Goal: Navigation & Orientation: Find specific page/section

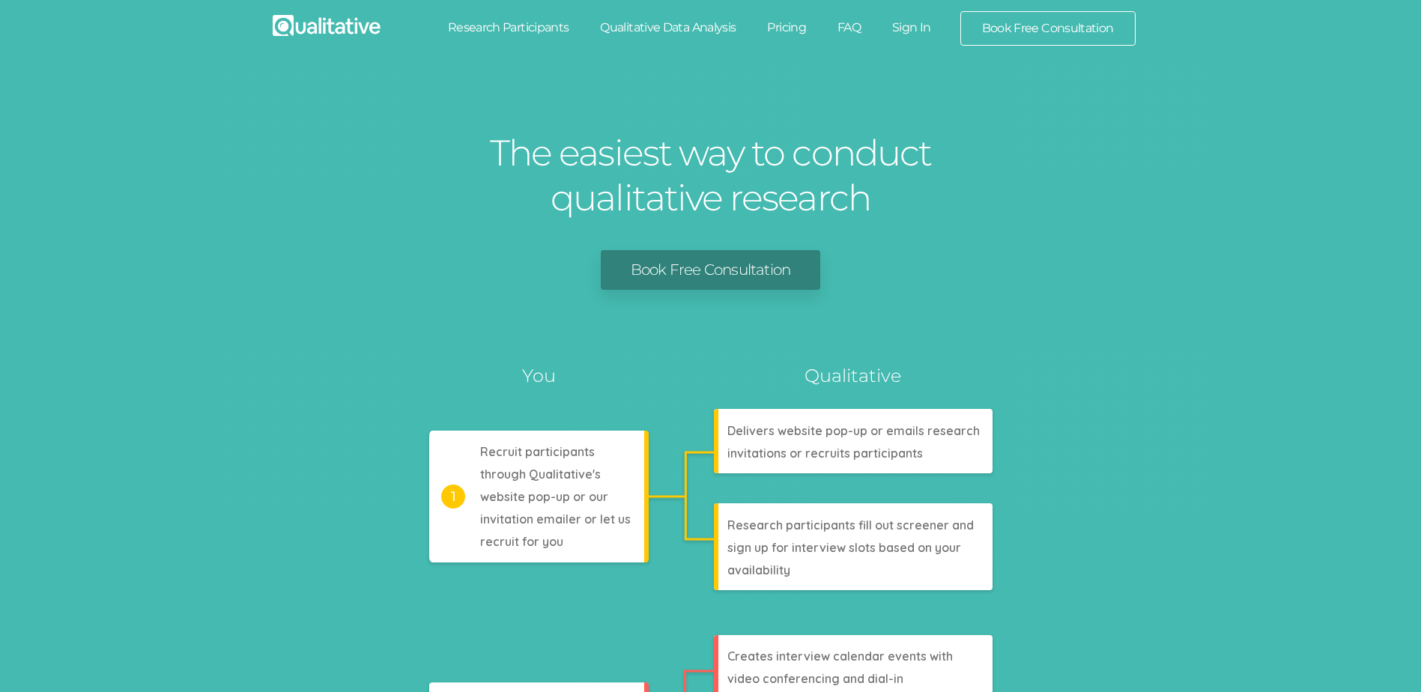
click at [908, 32] on link "Sign In" at bounding box center [911, 27] width 70 height 33
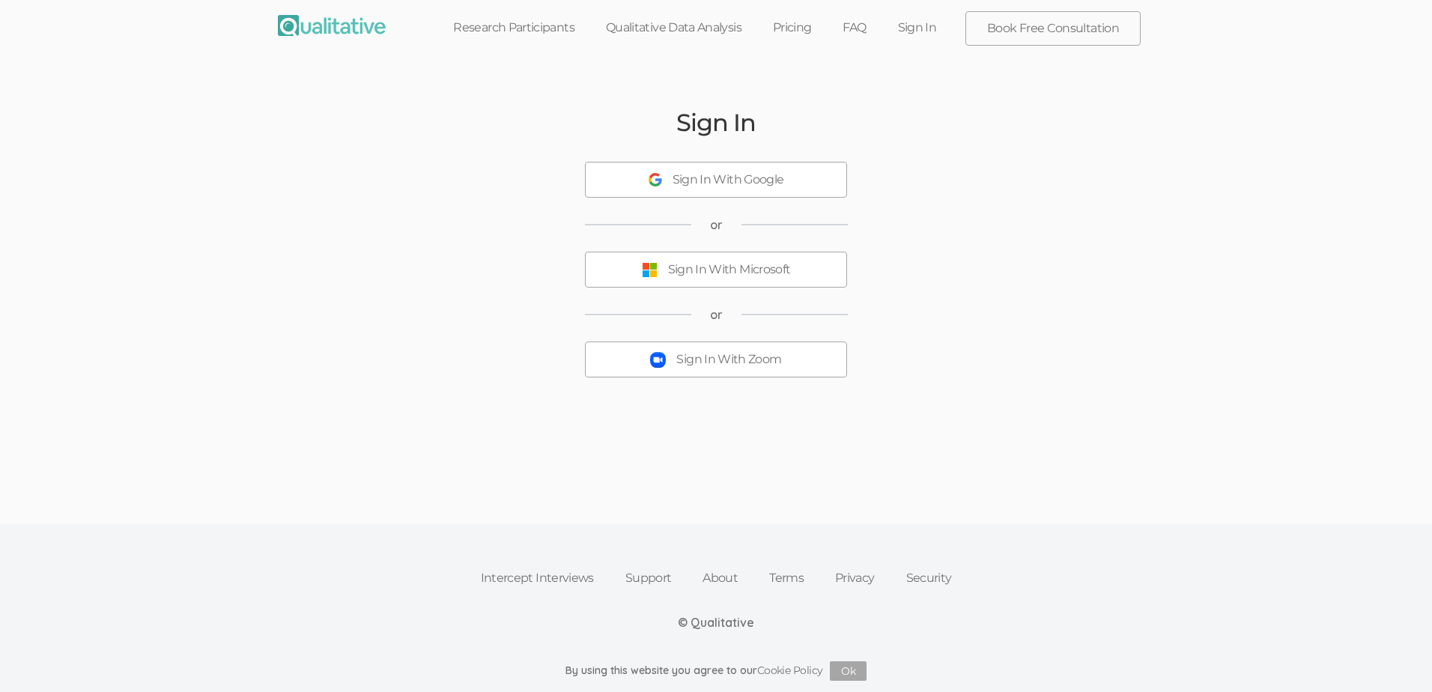
click at [711, 366] on div "Sign In With Zoom" at bounding box center [728, 359] width 105 height 17
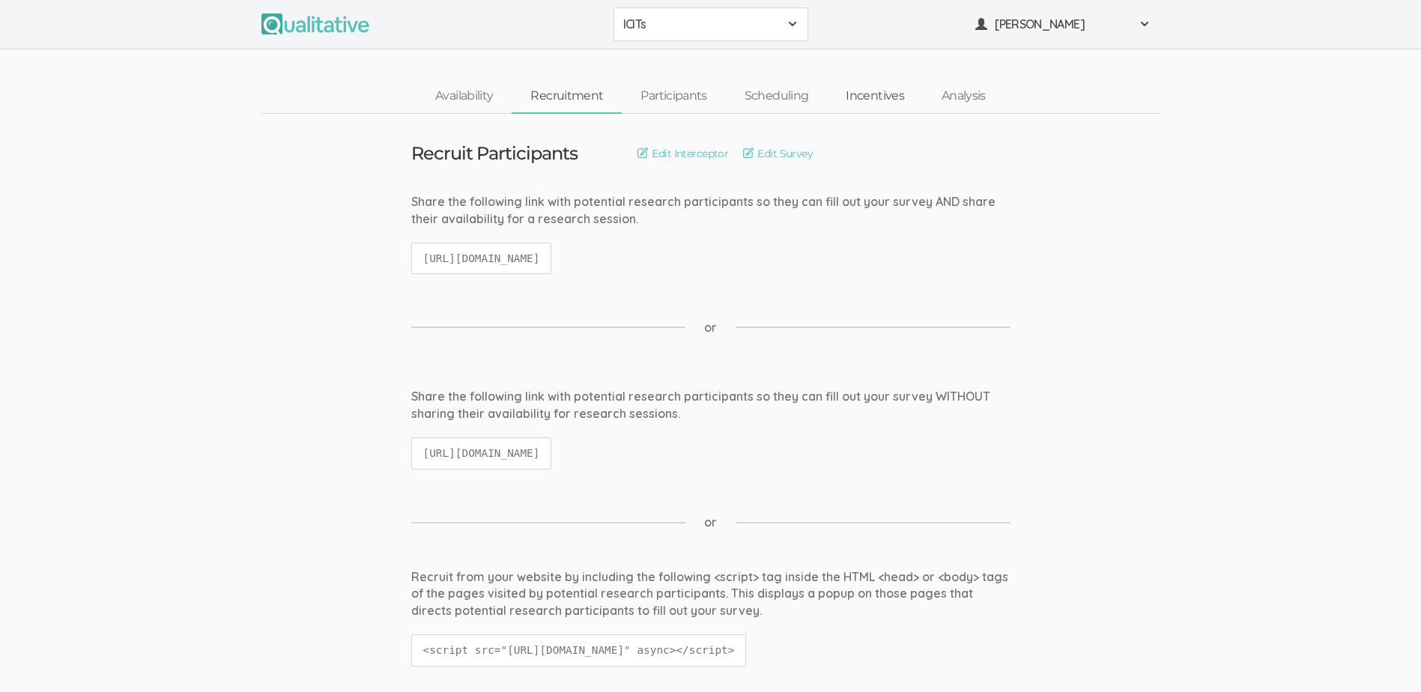
click at [870, 96] on link "Incentives" at bounding box center [875, 96] width 96 height 32
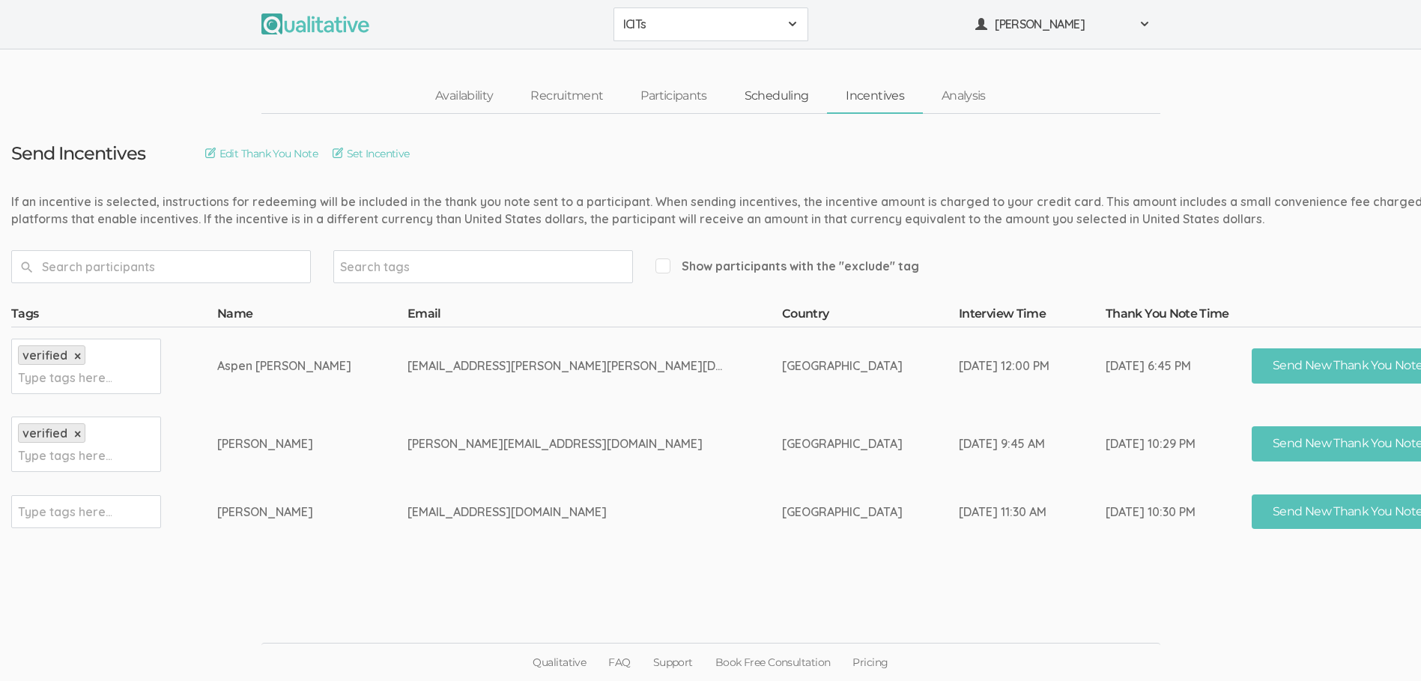
click at [777, 100] on link "Scheduling" at bounding box center [777, 96] width 102 height 32
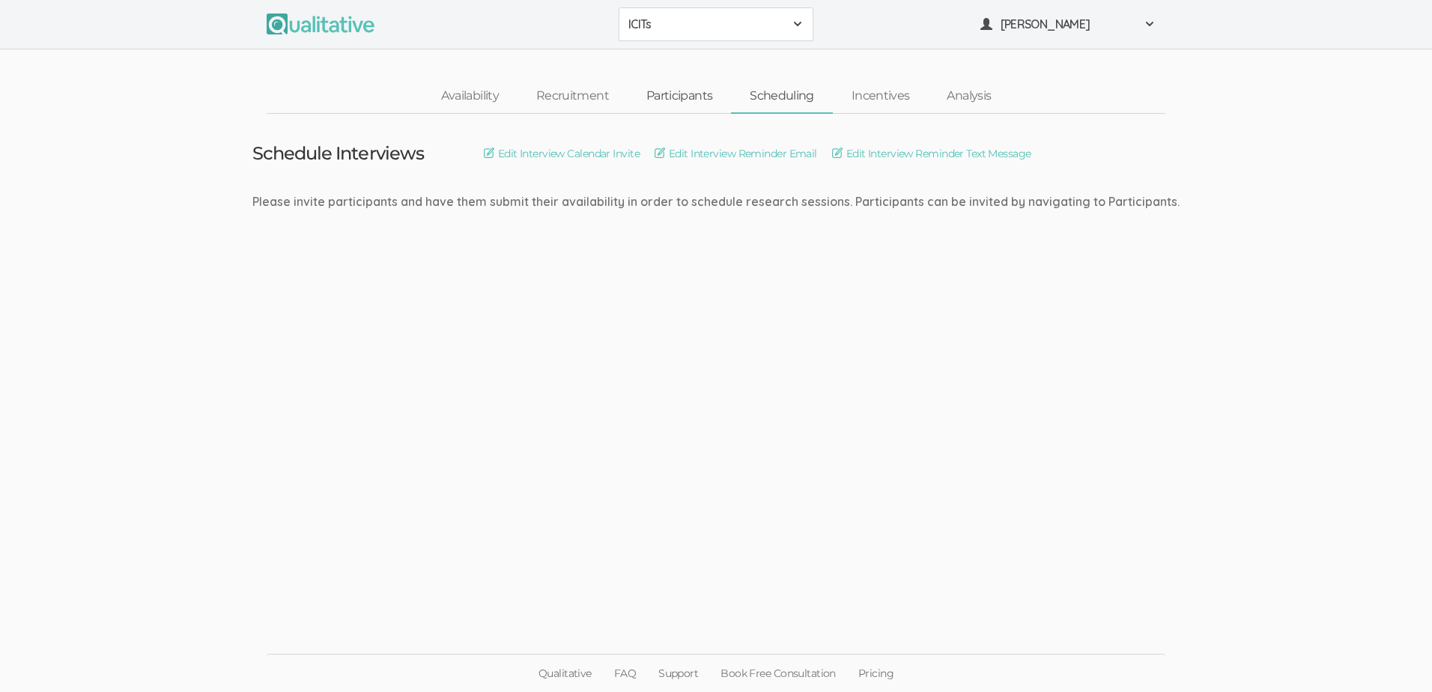
click at [688, 100] on link "Participants" at bounding box center [679, 96] width 103 height 32
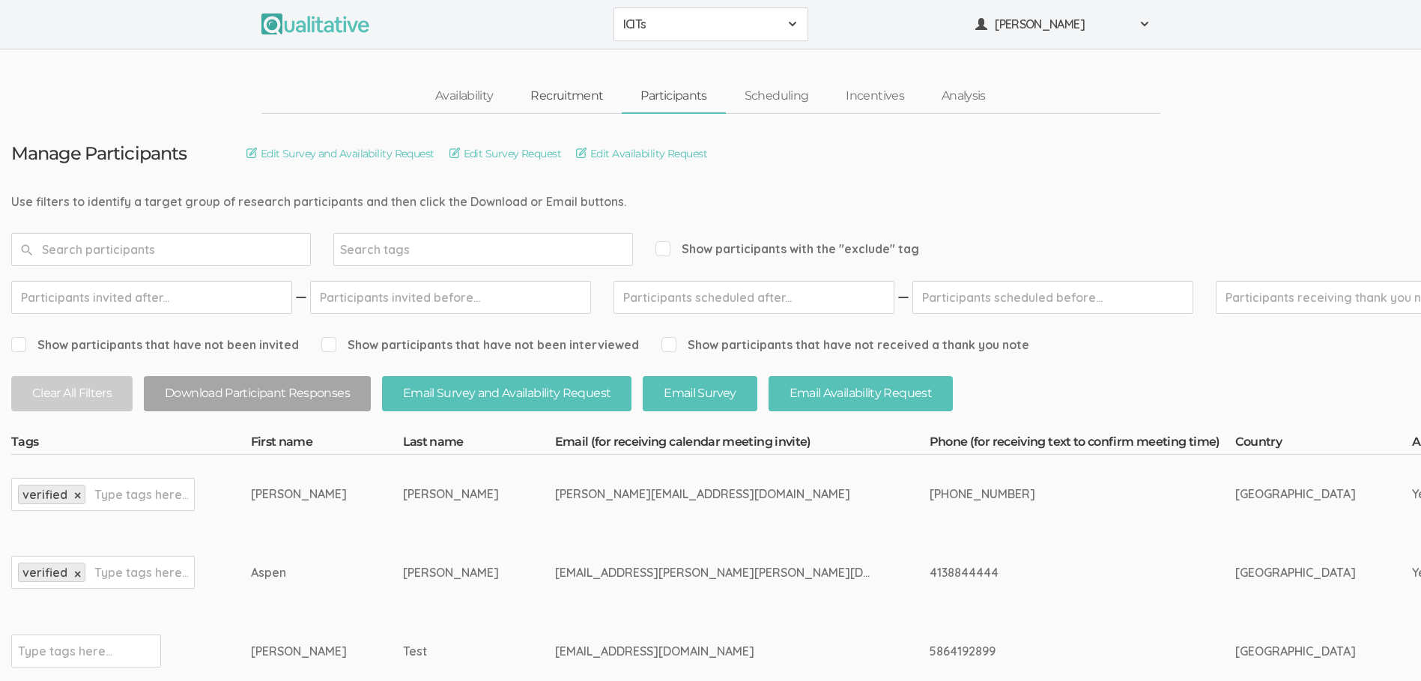
click at [570, 103] on link "Recruitment" at bounding box center [567, 96] width 110 height 32
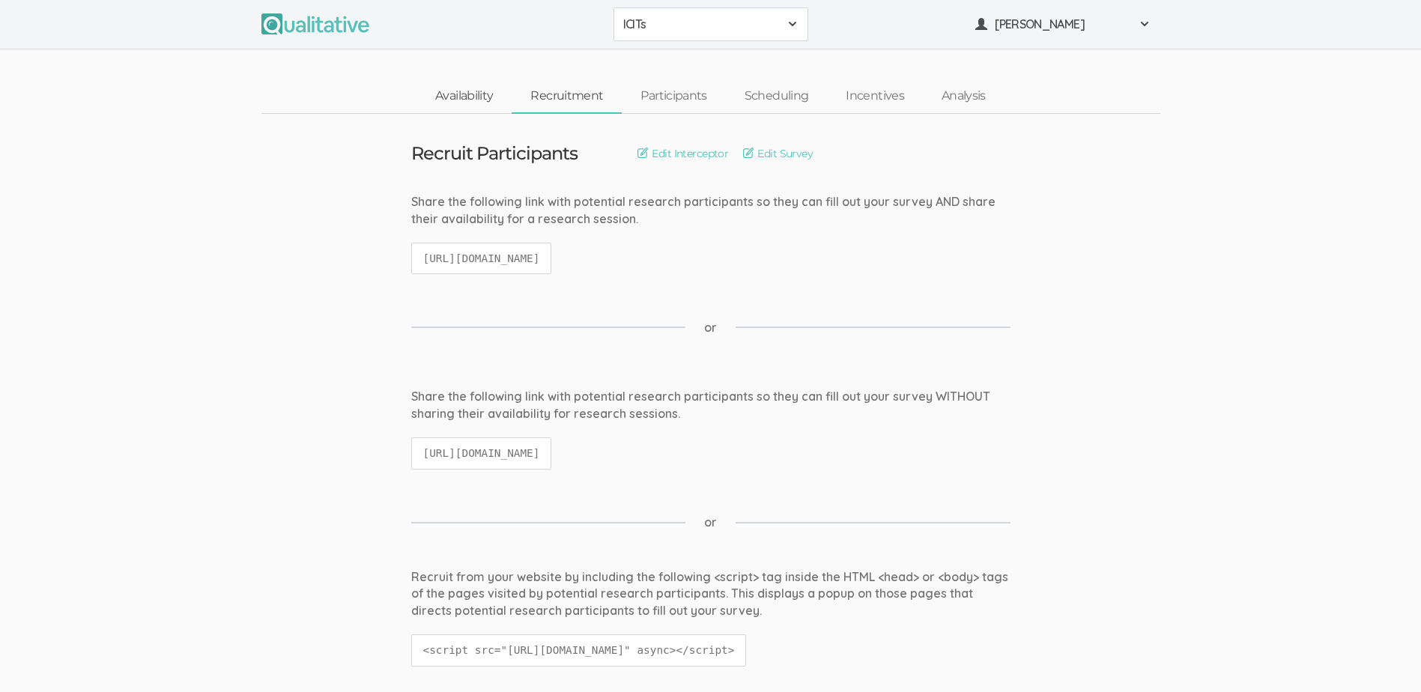
click at [502, 102] on link "Availability" at bounding box center [463, 96] width 95 height 32
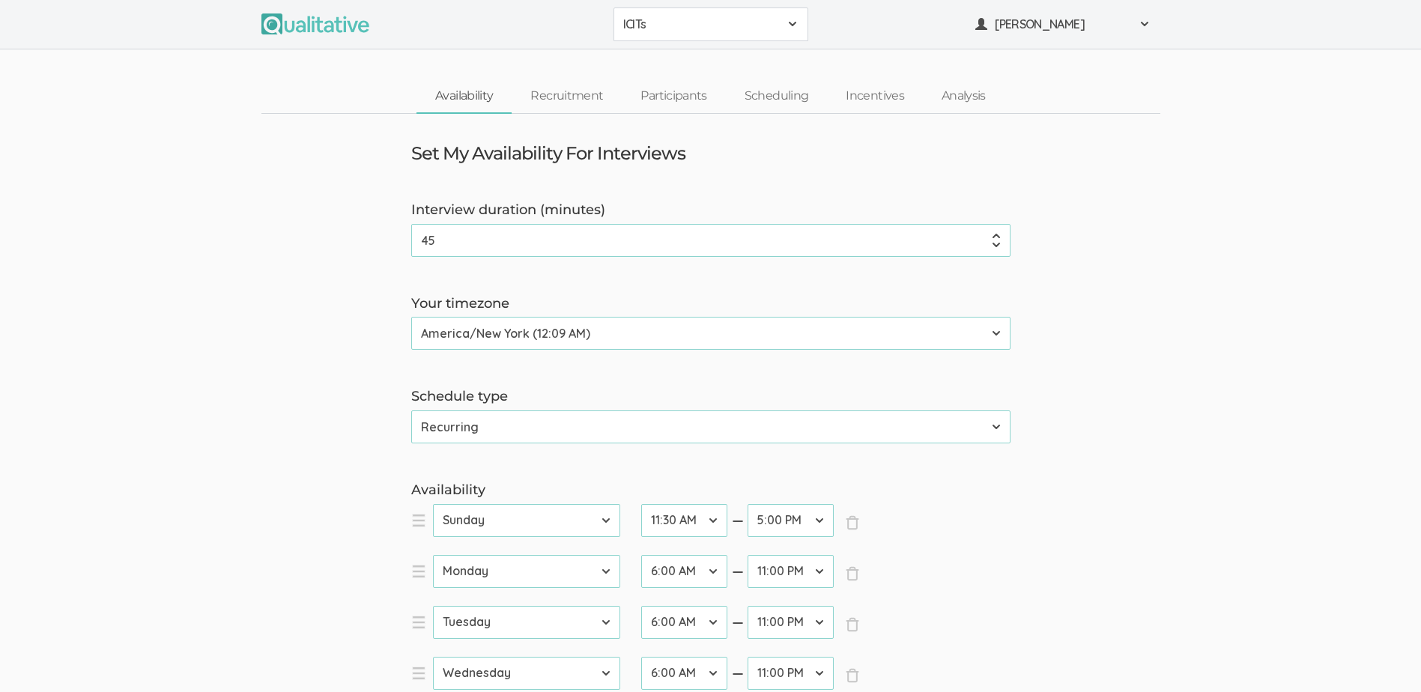
click at [326, 23] on img at bounding box center [315, 23] width 108 height 21
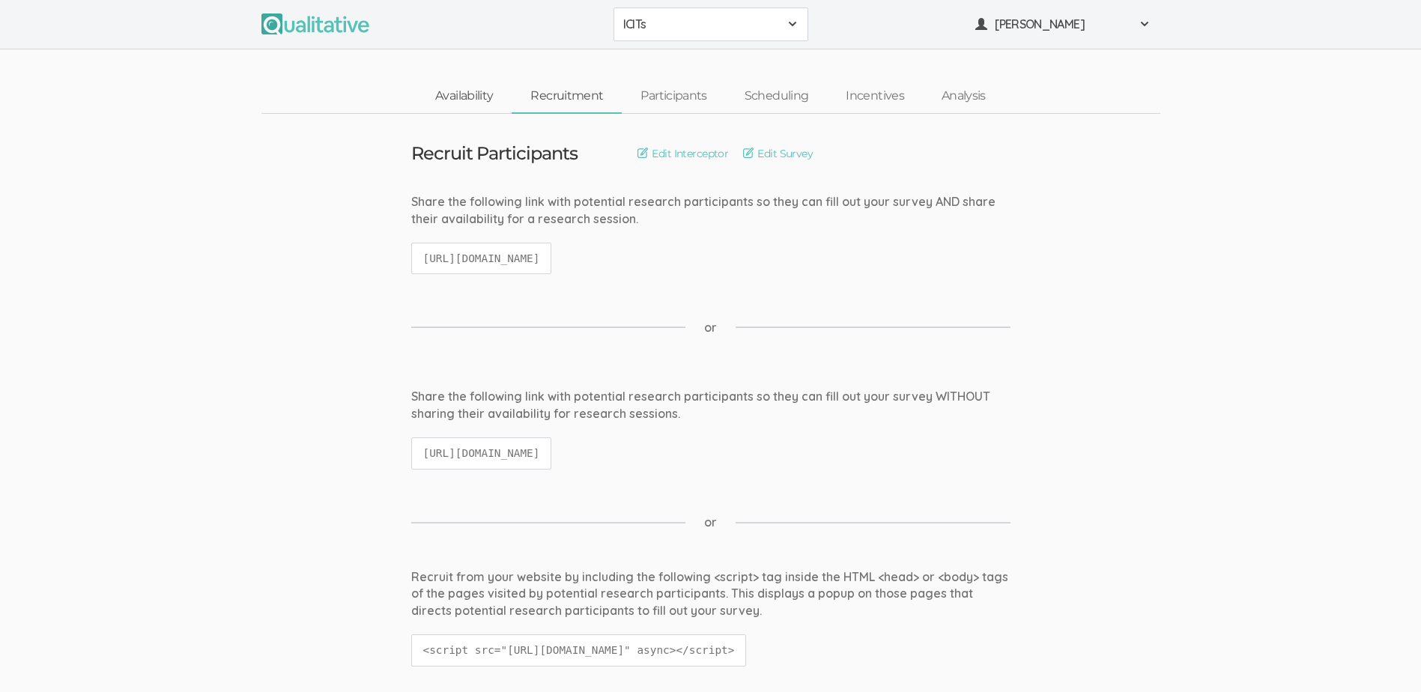
click at [459, 92] on link "Availability" at bounding box center [463, 96] width 95 height 32
